Goal: Transaction & Acquisition: Subscribe to service/newsletter

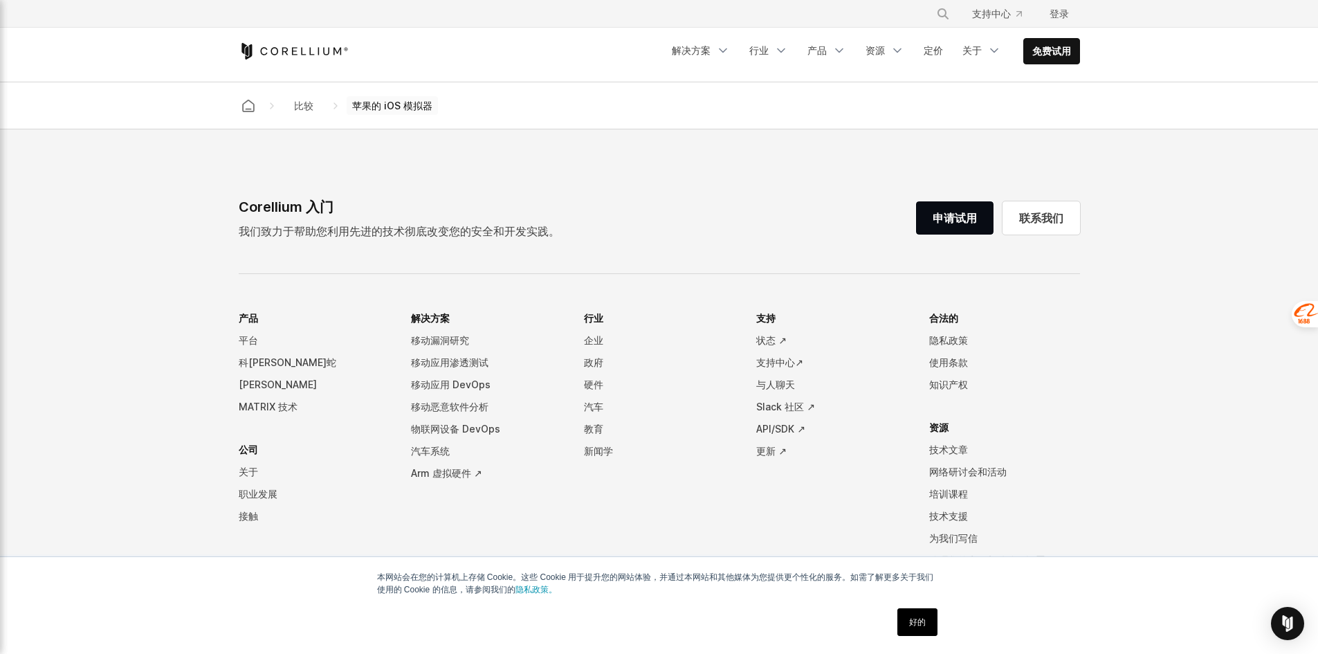
scroll to position [1360, 0]
click at [817, 50] on font "产品" at bounding box center [816, 50] width 19 height 12
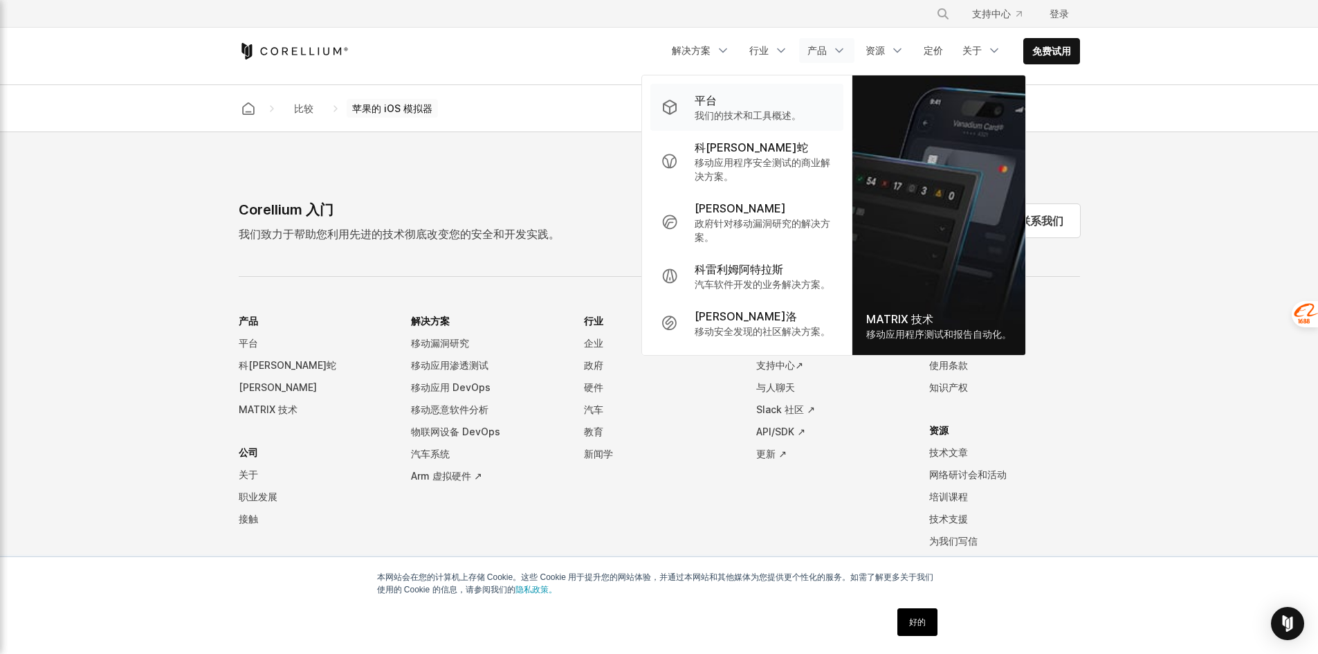
click at [763, 108] on div "平台" at bounding box center [747, 100] width 107 height 17
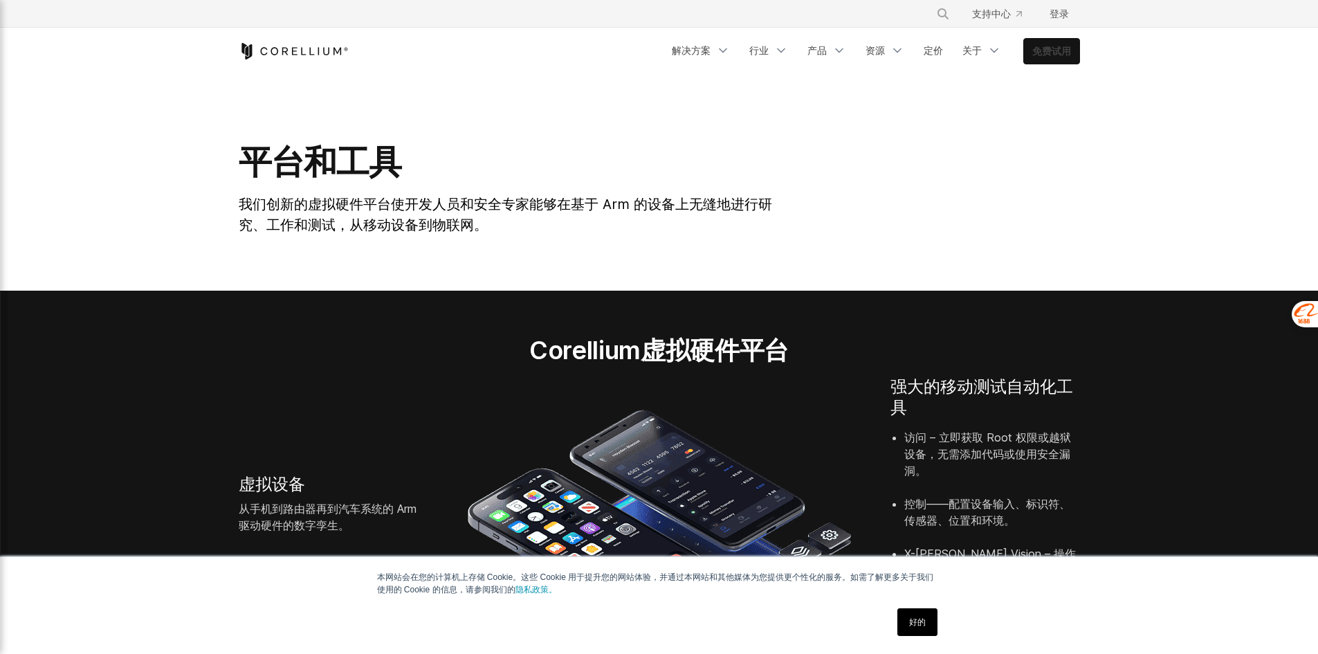
click at [1054, 54] on font "免费试用" at bounding box center [1051, 51] width 39 height 12
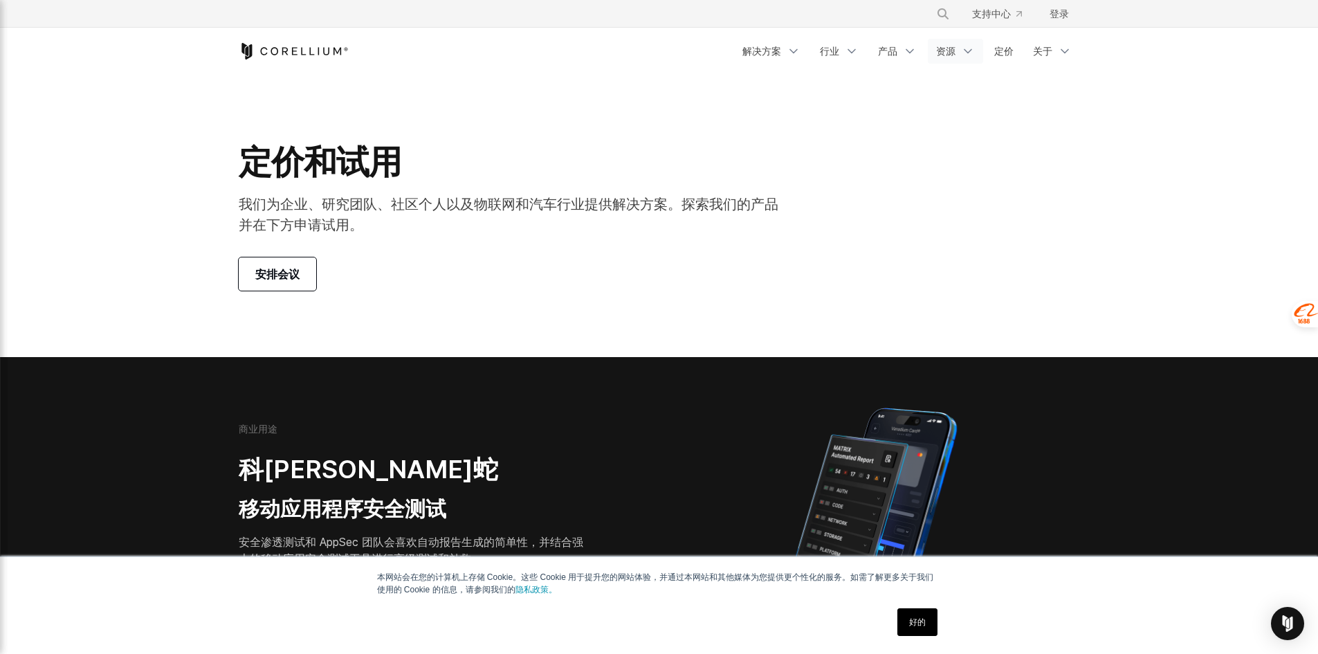
click at [940, 51] on font "资源" at bounding box center [945, 51] width 19 height 12
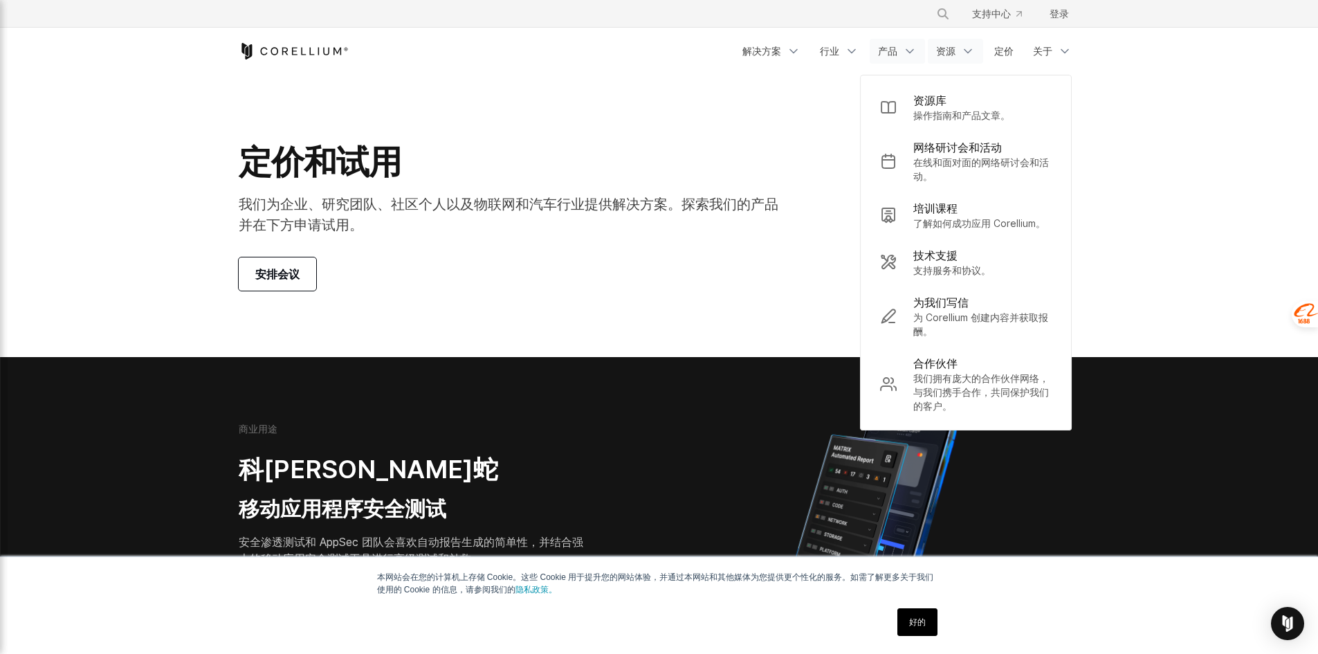
click at [874, 52] on link "产品" at bounding box center [896, 51] width 55 height 25
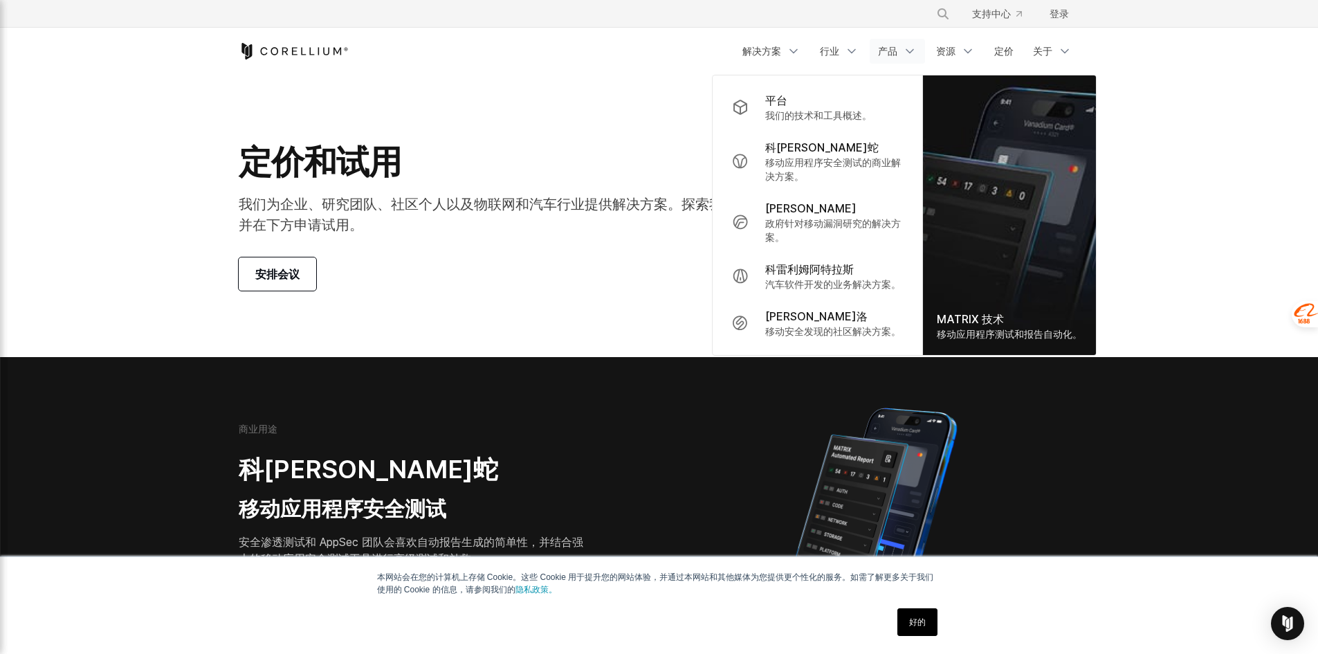
click at [646, 98] on section "定价和试用 我们为企业、研究团队、社区个人以及物联网和汽车行业提供解决方案。探索我们的产品并在下方申请试用。 安排会议" at bounding box center [659, 216] width 1318 height 282
